Goal: Use online tool/utility: Use online tool/utility

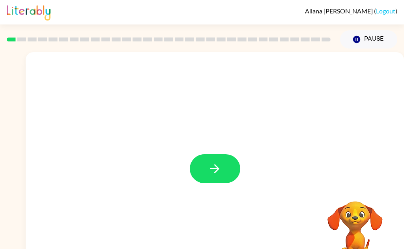
click at [221, 174] on icon "button" at bounding box center [215, 169] width 14 height 14
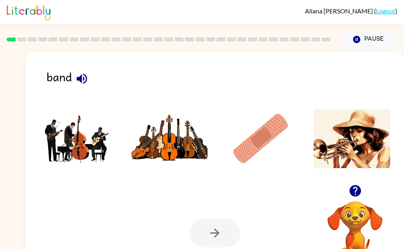
click at [76, 142] on img at bounding box center [77, 138] width 77 height 59
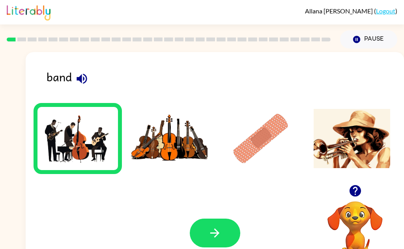
click at [210, 234] on icon "button" at bounding box center [215, 233] width 14 height 14
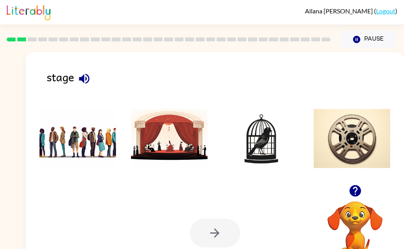
click at [87, 82] on icon "button" at bounding box center [84, 78] width 10 height 10
click at [79, 81] on icon "button" at bounding box center [84, 79] width 14 height 14
click at [168, 155] on img at bounding box center [169, 138] width 77 height 59
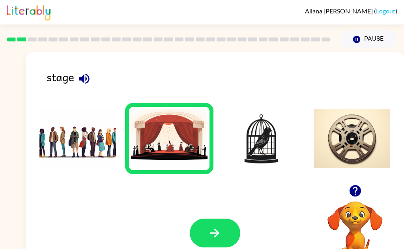
click at [205, 236] on button "button" at bounding box center [215, 233] width 51 height 29
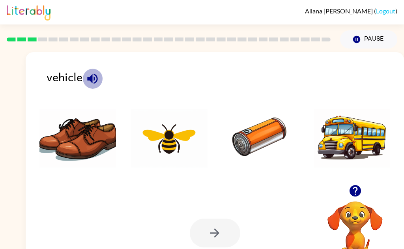
click at [90, 79] on icon "button" at bounding box center [92, 78] width 10 height 10
click at [351, 144] on img at bounding box center [352, 138] width 77 height 59
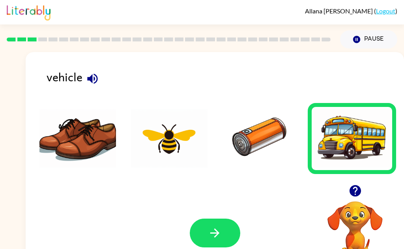
click at [204, 234] on button "button" at bounding box center [215, 233] width 51 height 29
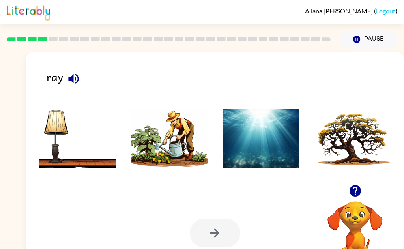
click at [73, 82] on icon "button" at bounding box center [73, 78] width 10 height 10
click at [242, 159] on img at bounding box center [261, 138] width 77 height 59
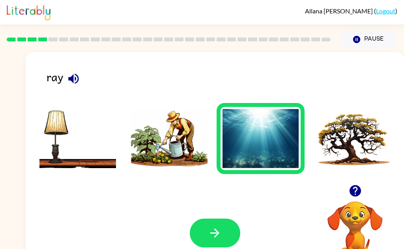
click at [203, 227] on button "button" at bounding box center [215, 233] width 51 height 29
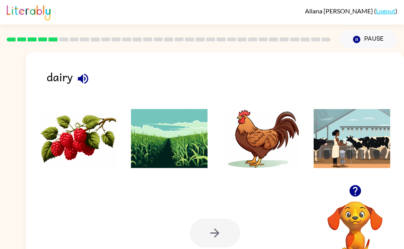
click at [82, 80] on icon "button" at bounding box center [83, 78] width 10 height 10
click at [364, 141] on img at bounding box center [352, 138] width 77 height 59
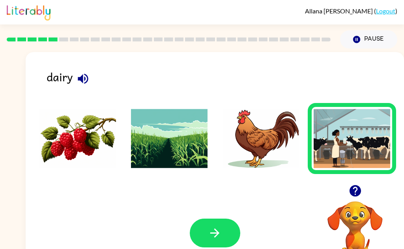
click at [205, 240] on button "button" at bounding box center [215, 233] width 51 height 29
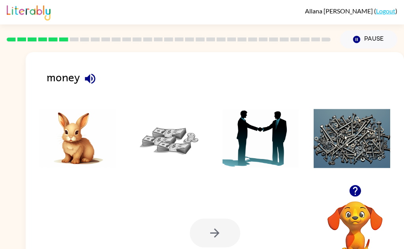
click at [84, 81] on icon "button" at bounding box center [90, 79] width 14 height 14
click at [170, 141] on img at bounding box center [169, 138] width 77 height 59
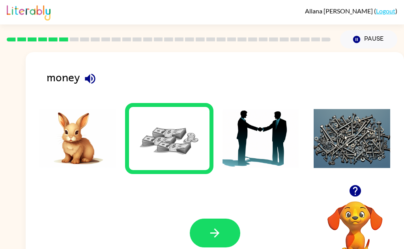
click at [204, 233] on button "button" at bounding box center [215, 233] width 51 height 29
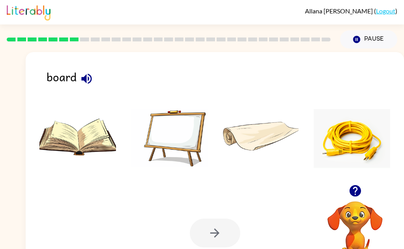
click at [94, 82] on button "button" at bounding box center [87, 79] width 20 height 20
click at [166, 146] on img at bounding box center [169, 138] width 77 height 59
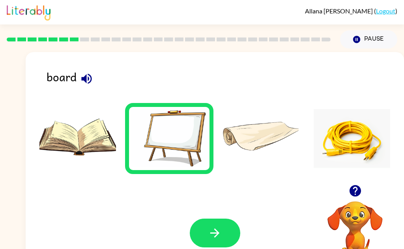
click at [211, 237] on icon "button" at bounding box center [215, 233] width 14 height 14
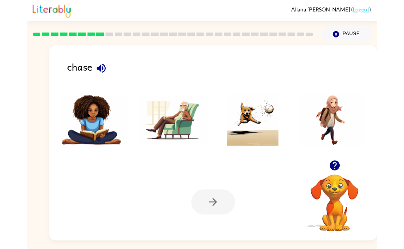
scroll to position [4, 0]
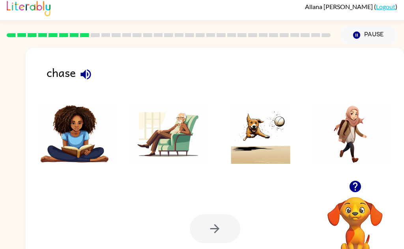
click at [87, 76] on icon "button" at bounding box center [86, 75] width 14 height 14
click at [257, 141] on img at bounding box center [261, 134] width 77 height 59
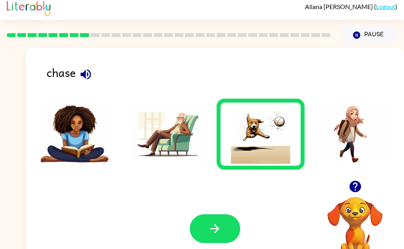
click at [218, 233] on icon "button" at bounding box center [215, 229] width 14 height 14
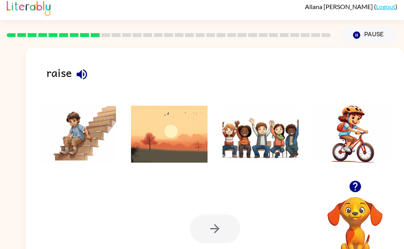
click at [76, 75] on icon "button" at bounding box center [82, 75] width 14 height 14
click at [231, 144] on img at bounding box center [261, 134] width 77 height 59
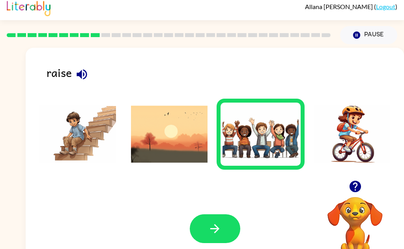
click at [207, 232] on button "button" at bounding box center [215, 228] width 51 height 29
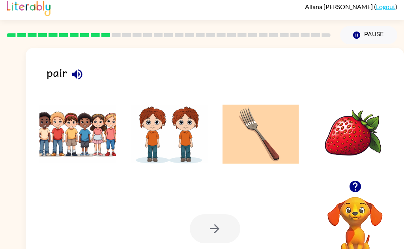
click at [72, 77] on icon "button" at bounding box center [77, 75] width 14 height 14
click at [156, 141] on img at bounding box center [169, 134] width 77 height 59
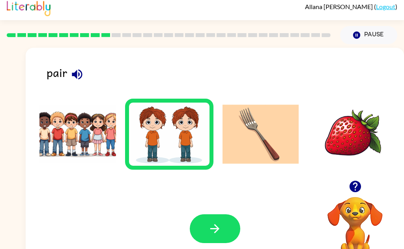
click at [205, 233] on button "button" at bounding box center [215, 228] width 51 height 29
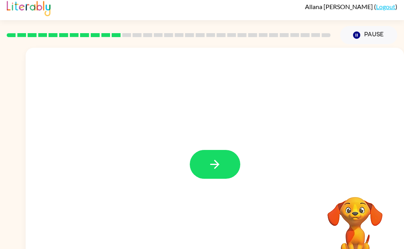
click at [215, 167] on icon "button" at bounding box center [215, 165] width 14 height 14
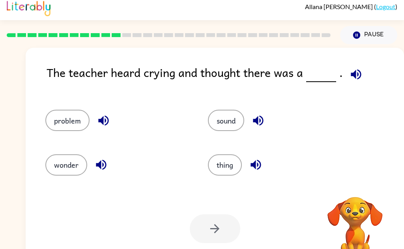
click at [352, 71] on icon "button" at bounding box center [356, 74] width 10 height 10
click at [100, 122] on icon "button" at bounding box center [103, 121] width 10 height 10
click at [99, 167] on icon "button" at bounding box center [101, 165] width 14 height 14
click at [253, 120] on icon "button" at bounding box center [258, 121] width 14 height 14
click at [255, 171] on icon "button" at bounding box center [256, 165] width 14 height 14
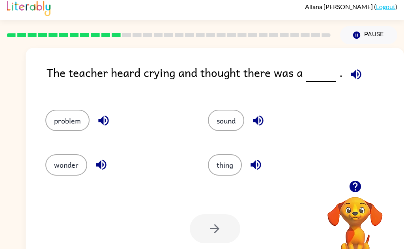
click at [65, 122] on button "problem" at bounding box center [67, 120] width 44 height 21
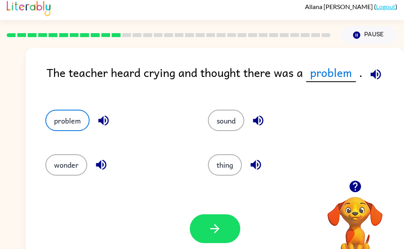
click at [210, 236] on button "button" at bounding box center [215, 228] width 51 height 29
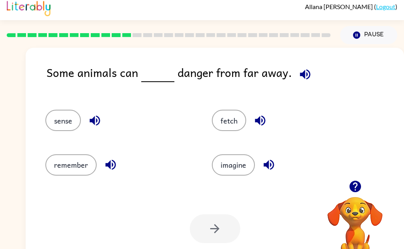
click at [300, 73] on icon "button" at bounding box center [305, 74] width 10 height 10
click at [62, 125] on button "sense" at bounding box center [63, 120] width 36 height 21
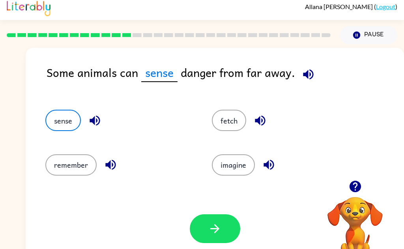
click at [308, 76] on icon "button" at bounding box center [309, 75] width 14 height 14
click at [212, 233] on icon "button" at bounding box center [215, 229] width 14 height 14
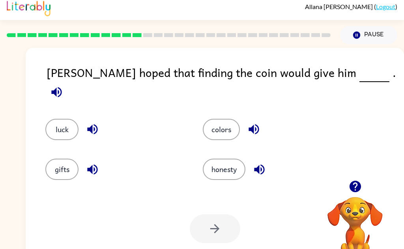
click at [67, 81] on span at bounding box center [57, 90] width 20 height 18
click at [64, 85] on icon "button" at bounding box center [57, 92] width 14 height 14
click at [88, 125] on icon "button" at bounding box center [93, 129] width 14 height 14
click at [90, 171] on icon "button" at bounding box center [93, 170] width 14 height 14
click at [252, 122] on icon "button" at bounding box center [254, 129] width 14 height 14
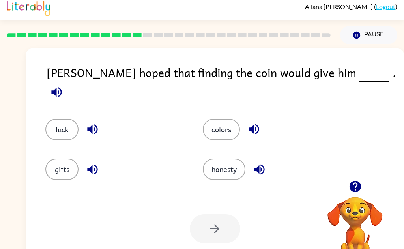
click at [256, 164] on icon "button" at bounding box center [259, 169] width 10 height 10
click at [68, 120] on button "luck" at bounding box center [61, 129] width 33 height 21
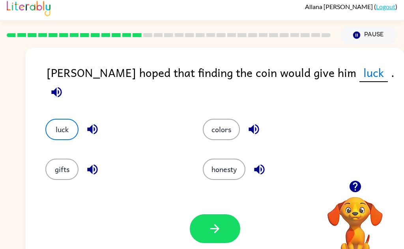
click at [215, 232] on icon "button" at bounding box center [215, 229] width 14 height 14
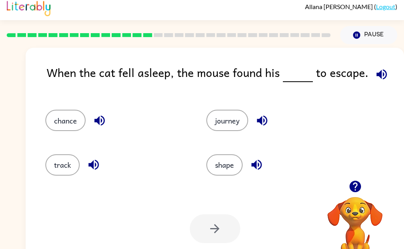
click at [379, 77] on icon "button" at bounding box center [382, 75] width 14 height 14
click at [90, 173] on button "button" at bounding box center [94, 165] width 20 height 20
click at [96, 122] on icon "button" at bounding box center [99, 121] width 10 height 10
click at [264, 120] on icon "button" at bounding box center [262, 121] width 10 height 10
click at [259, 165] on icon "button" at bounding box center [256, 165] width 10 height 10
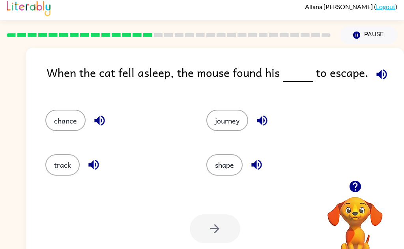
click at [61, 121] on button "chance" at bounding box center [65, 120] width 40 height 21
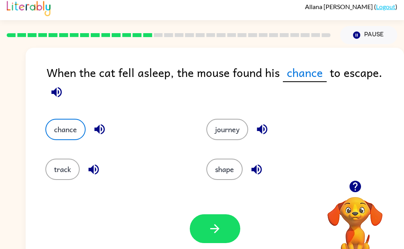
click at [213, 232] on icon "button" at bounding box center [215, 229] width 14 height 14
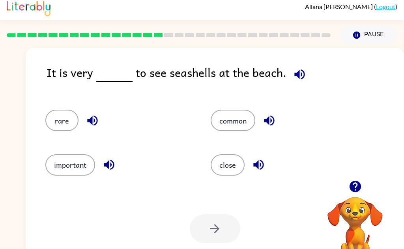
click at [299, 70] on icon "button" at bounding box center [300, 75] width 14 height 14
click at [109, 167] on icon "button" at bounding box center [109, 165] width 10 height 10
click at [270, 122] on icon "button" at bounding box center [270, 121] width 14 height 14
click at [255, 167] on icon "button" at bounding box center [258, 165] width 10 height 10
click at [227, 126] on button "common" at bounding box center [233, 120] width 45 height 21
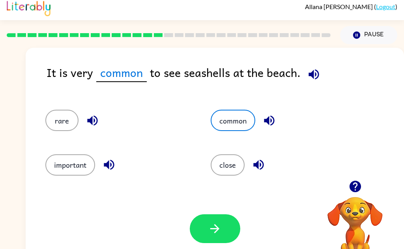
click at [210, 233] on icon "button" at bounding box center [215, 229] width 14 height 14
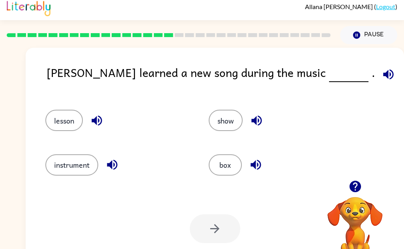
click at [383, 71] on icon "button" at bounding box center [388, 74] width 10 height 10
click at [60, 126] on button "lesson" at bounding box center [64, 120] width 38 height 21
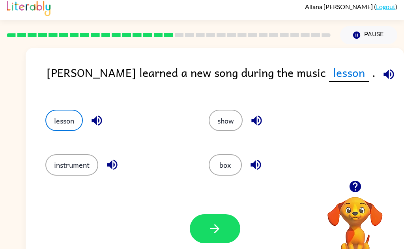
click at [205, 232] on button "button" at bounding box center [215, 228] width 51 height 29
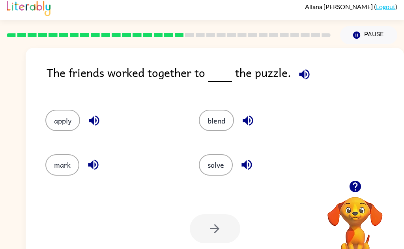
click at [302, 79] on icon "button" at bounding box center [305, 75] width 14 height 14
click at [93, 123] on icon "button" at bounding box center [94, 121] width 10 height 10
click at [92, 171] on icon "button" at bounding box center [93, 165] width 14 height 14
click at [246, 122] on icon "button" at bounding box center [248, 121] width 10 height 10
click at [242, 165] on icon "button" at bounding box center [247, 165] width 10 height 10
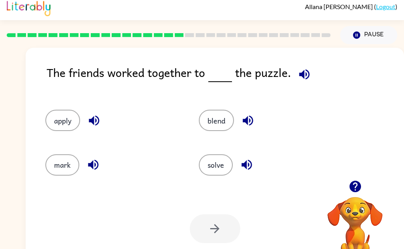
click at [214, 169] on button "solve" at bounding box center [216, 164] width 34 height 21
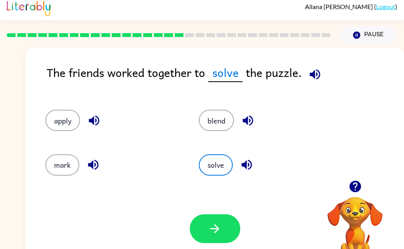
scroll to position [0, 0]
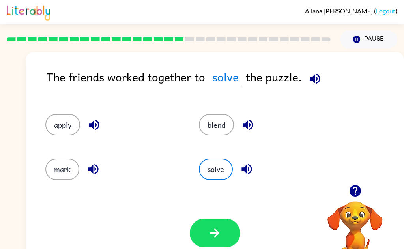
click at [212, 234] on icon "button" at bounding box center [215, 233] width 14 height 14
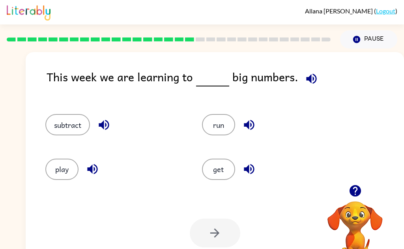
click at [304, 87] on button "button" at bounding box center [312, 79] width 20 height 20
click at [310, 81] on icon "button" at bounding box center [312, 79] width 14 height 14
click at [308, 81] on icon "button" at bounding box center [311, 78] width 10 height 10
click at [98, 128] on icon "button" at bounding box center [104, 125] width 14 height 14
click at [86, 169] on icon "button" at bounding box center [93, 169] width 14 height 14
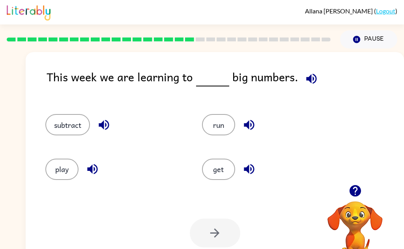
click at [246, 124] on icon "button" at bounding box center [249, 125] width 10 height 10
click at [251, 172] on icon "button" at bounding box center [249, 169] width 14 height 14
click at [69, 129] on button "subtract" at bounding box center [67, 124] width 45 height 21
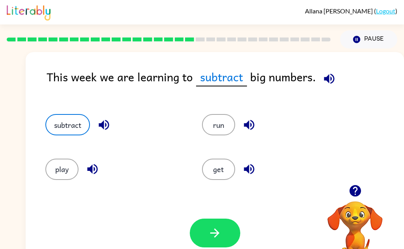
click at [324, 78] on icon "button" at bounding box center [329, 78] width 10 height 10
click at [217, 245] on button "button" at bounding box center [215, 233] width 51 height 29
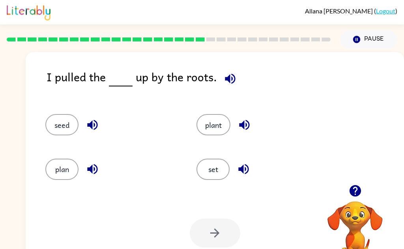
click at [226, 84] on icon "button" at bounding box center [230, 79] width 14 height 14
click at [88, 128] on icon "button" at bounding box center [93, 125] width 14 height 14
click at [85, 175] on button "button" at bounding box center [93, 169] width 20 height 20
click at [246, 125] on icon "button" at bounding box center [245, 125] width 14 height 14
click at [246, 178] on button "button" at bounding box center [244, 169] width 20 height 20
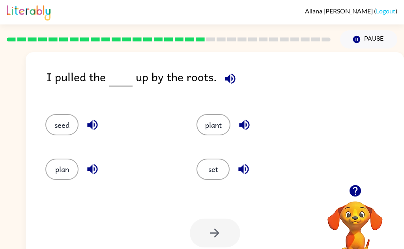
click at [207, 125] on button "plant" at bounding box center [214, 124] width 34 height 21
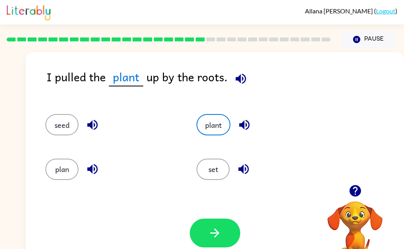
click at [205, 230] on button "button" at bounding box center [215, 233] width 51 height 29
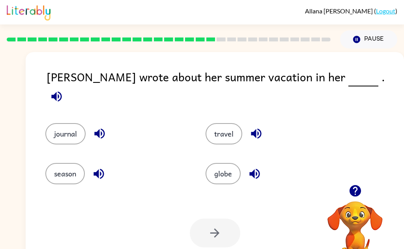
click at [62, 91] on icon "button" at bounding box center [56, 96] width 10 height 10
click at [103, 130] on icon "button" at bounding box center [100, 134] width 14 height 14
click at [97, 173] on icon "button" at bounding box center [99, 174] width 14 height 14
click at [258, 129] on icon "button" at bounding box center [256, 134] width 10 height 10
click at [254, 172] on icon "button" at bounding box center [254, 174] width 10 height 10
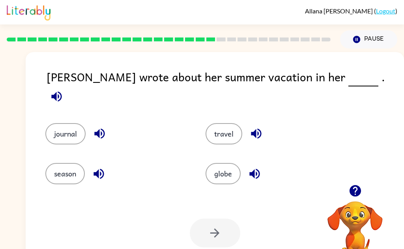
click at [62, 123] on button "journal" at bounding box center [65, 133] width 40 height 21
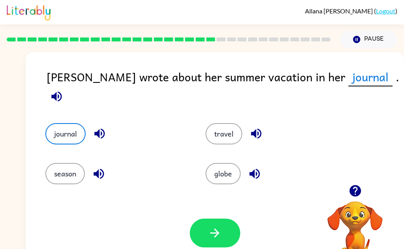
click at [205, 246] on button "button" at bounding box center [215, 233] width 51 height 29
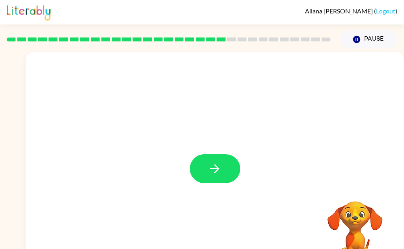
click at [212, 168] on icon "button" at bounding box center [215, 169] width 14 height 14
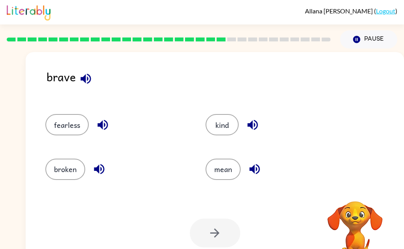
click at [84, 79] on icon "button" at bounding box center [86, 78] width 10 height 10
click at [88, 81] on icon "button" at bounding box center [86, 79] width 14 height 14
click at [101, 126] on icon "button" at bounding box center [103, 125] width 10 height 10
click at [96, 173] on icon "button" at bounding box center [99, 169] width 14 height 14
click at [257, 128] on icon "button" at bounding box center [253, 125] width 10 height 10
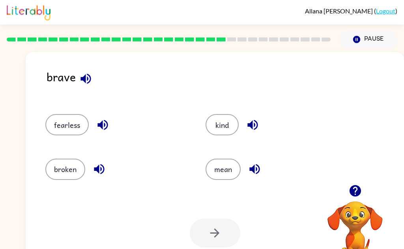
click at [256, 171] on icon "button" at bounding box center [254, 169] width 10 height 10
click at [65, 128] on button "fearless" at bounding box center [66, 124] width 43 height 21
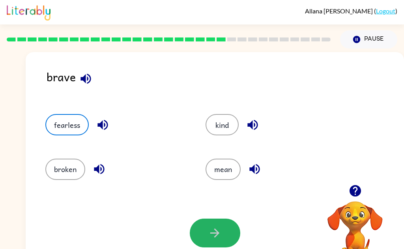
click at [203, 241] on button "button" at bounding box center [215, 233] width 51 height 29
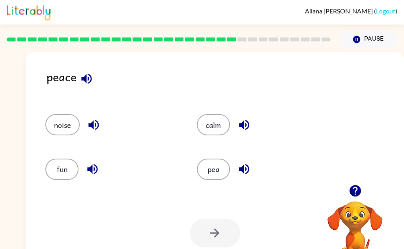
click at [81, 79] on icon "button" at bounding box center [87, 79] width 14 height 14
click at [208, 124] on button "calm" at bounding box center [213, 124] width 33 height 21
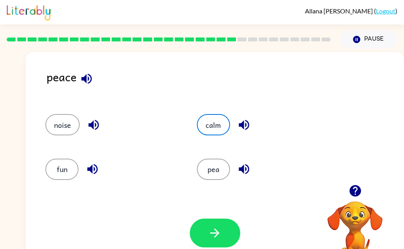
click at [201, 233] on button "button" at bounding box center [215, 233] width 51 height 29
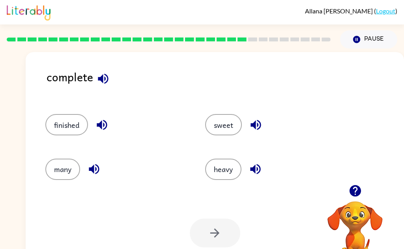
click at [105, 79] on icon "button" at bounding box center [103, 78] width 10 height 10
click at [62, 129] on button "finished" at bounding box center [66, 124] width 43 height 21
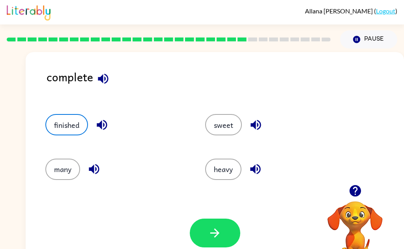
click at [214, 239] on icon "button" at bounding box center [215, 233] width 14 height 14
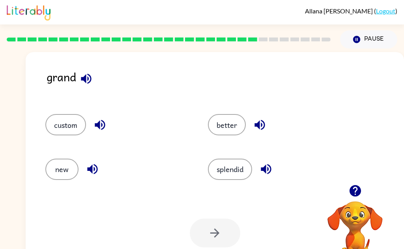
click at [86, 82] on icon "button" at bounding box center [86, 78] width 10 height 10
click at [101, 124] on icon "button" at bounding box center [100, 125] width 14 height 14
click at [89, 173] on icon "button" at bounding box center [93, 169] width 14 height 14
click at [262, 124] on icon "button" at bounding box center [260, 125] width 10 height 10
click at [270, 169] on icon "button" at bounding box center [266, 169] width 14 height 14
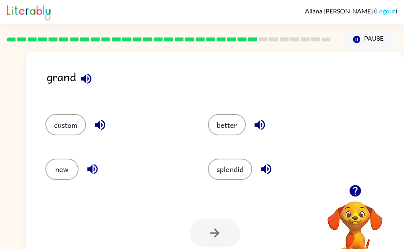
click at [228, 171] on button "splendid" at bounding box center [230, 169] width 44 height 21
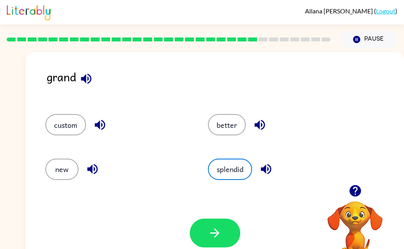
click at [207, 237] on button "button" at bounding box center [215, 233] width 51 height 29
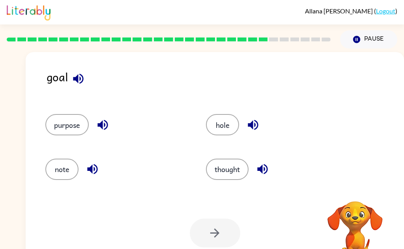
click at [72, 79] on icon "button" at bounding box center [78, 79] width 14 height 14
click at [105, 126] on icon "button" at bounding box center [103, 125] width 14 height 14
click at [92, 172] on icon "button" at bounding box center [92, 169] width 10 height 10
click at [253, 120] on icon "button" at bounding box center [253, 125] width 14 height 14
click at [261, 171] on icon "button" at bounding box center [262, 169] width 10 height 10
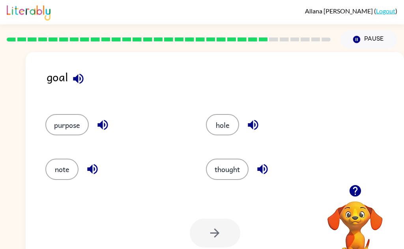
click at [221, 122] on button "hole" at bounding box center [222, 124] width 33 height 21
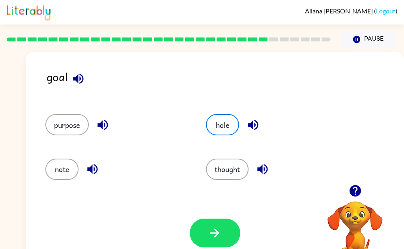
click at [200, 236] on button "button" at bounding box center [215, 233] width 51 height 29
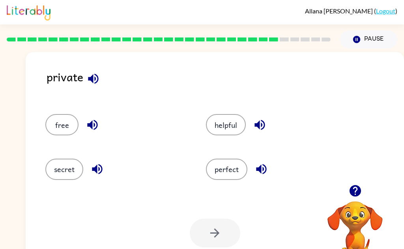
click at [96, 81] on icon "button" at bounding box center [93, 78] width 10 height 10
click at [87, 128] on icon "button" at bounding box center [93, 125] width 14 height 14
click at [98, 169] on icon "button" at bounding box center [97, 169] width 14 height 14
click at [256, 129] on icon "button" at bounding box center [260, 125] width 14 height 14
click at [261, 171] on icon "button" at bounding box center [262, 169] width 14 height 14
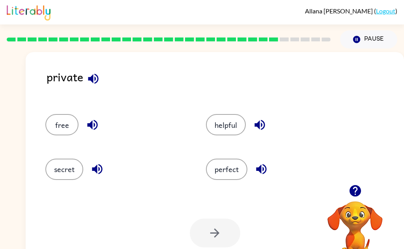
click at [64, 174] on button "secret" at bounding box center [64, 169] width 38 height 21
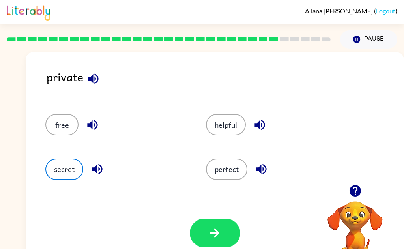
click at [217, 244] on button "button" at bounding box center [215, 233] width 51 height 29
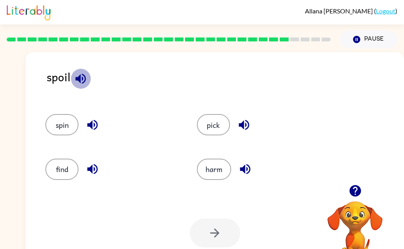
click at [81, 81] on icon "button" at bounding box center [81, 79] width 14 height 14
click at [96, 124] on icon "button" at bounding box center [93, 125] width 14 height 14
click at [95, 167] on icon "button" at bounding box center [93, 169] width 14 height 14
click at [246, 128] on icon "button" at bounding box center [244, 125] width 14 height 14
click at [248, 176] on button "button" at bounding box center [245, 169] width 20 height 20
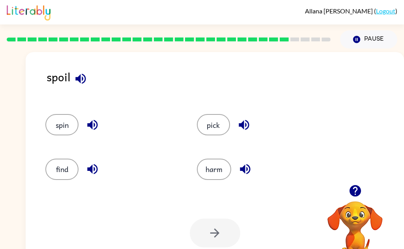
click at [219, 172] on button "harm" at bounding box center [214, 169] width 34 height 21
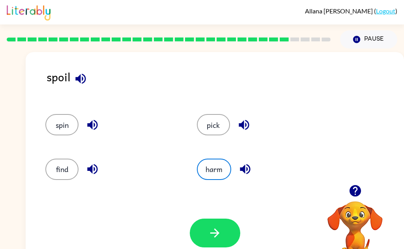
click at [216, 233] on icon "button" at bounding box center [214, 233] width 9 height 9
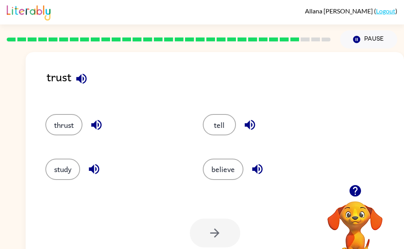
click at [75, 78] on icon "button" at bounding box center [82, 79] width 14 height 14
click at [92, 124] on icon "button" at bounding box center [97, 125] width 14 height 14
click at [93, 169] on icon "button" at bounding box center [94, 169] width 10 height 10
click at [257, 129] on icon "button" at bounding box center [250, 125] width 14 height 14
click at [263, 171] on icon "button" at bounding box center [257, 169] width 10 height 10
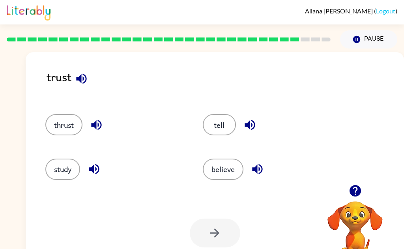
click at [217, 171] on button "believe" at bounding box center [223, 169] width 41 height 21
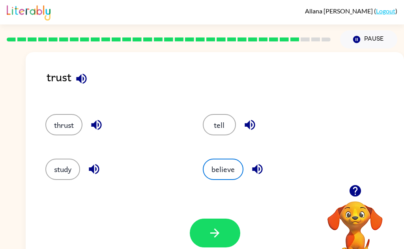
click at [201, 246] on button "button" at bounding box center [215, 233] width 51 height 29
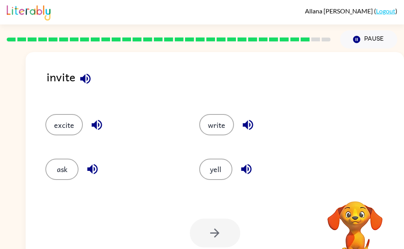
click at [83, 78] on icon "button" at bounding box center [85, 78] width 10 height 10
click at [95, 128] on icon "button" at bounding box center [97, 125] width 10 height 10
click at [91, 169] on icon "button" at bounding box center [92, 169] width 10 height 10
click at [250, 123] on icon "button" at bounding box center [248, 125] width 14 height 14
click at [246, 172] on icon "button" at bounding box center [247, 169] width 14 height 14
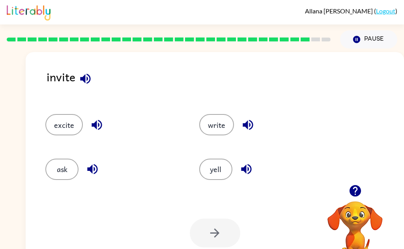
click at [57, 175] on button "ask" at bounding box center [61, 169] width 33 height 21
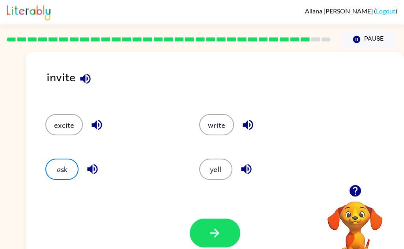
click at [206, 234] on button "button" at bounding box center [215, 233] width 51 height 29
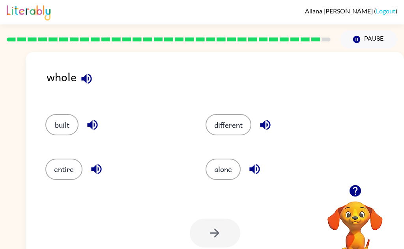
click at [84, 82] on icon "button" at bounding box center [87, 79] width 14 height 14
click at [92, 128] on icon "button" at bounding box center [92, 125] width 10 height 10
click at [93, 176] on icon "button" at bounding box center [97, 169] width 14 height 14
click at [267, 126] on icon "button" at bounding box center [265, 125] width 10 height 10
click at [259, 173] on icon "button" at bounding box center [255, 169] width 14 height 14
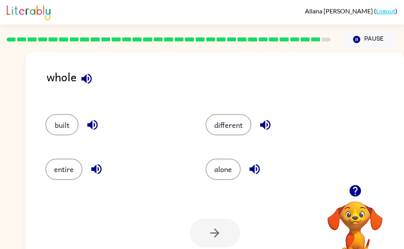
click at [64, 173] on button "entire" at bounding box center [63, 169] width 37 height 21
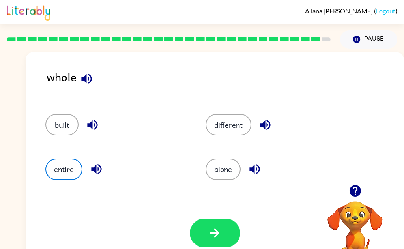
click at [206, 240] on button "button" at bounding box center [215, 233] width 51 height 29
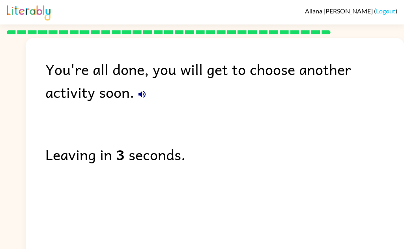
click at [137, 97] on icon "button" at bounding box center [141, 94] width 9 height 9
